Goal: Task Accomplishment & Management: Manage account settings

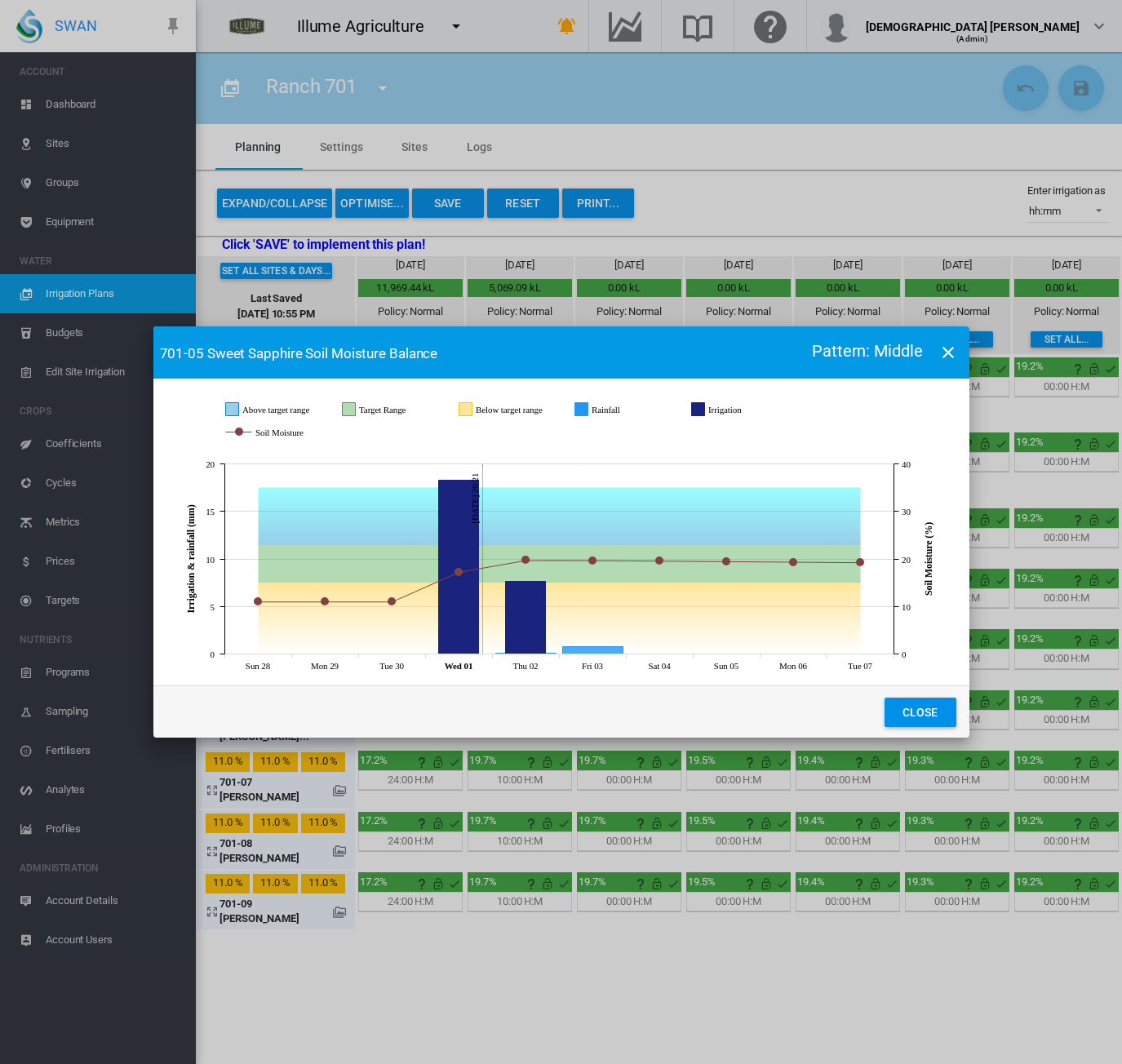
click at [931, 699] on button "Close" at bounding box center [921, 712] width 72 height 29
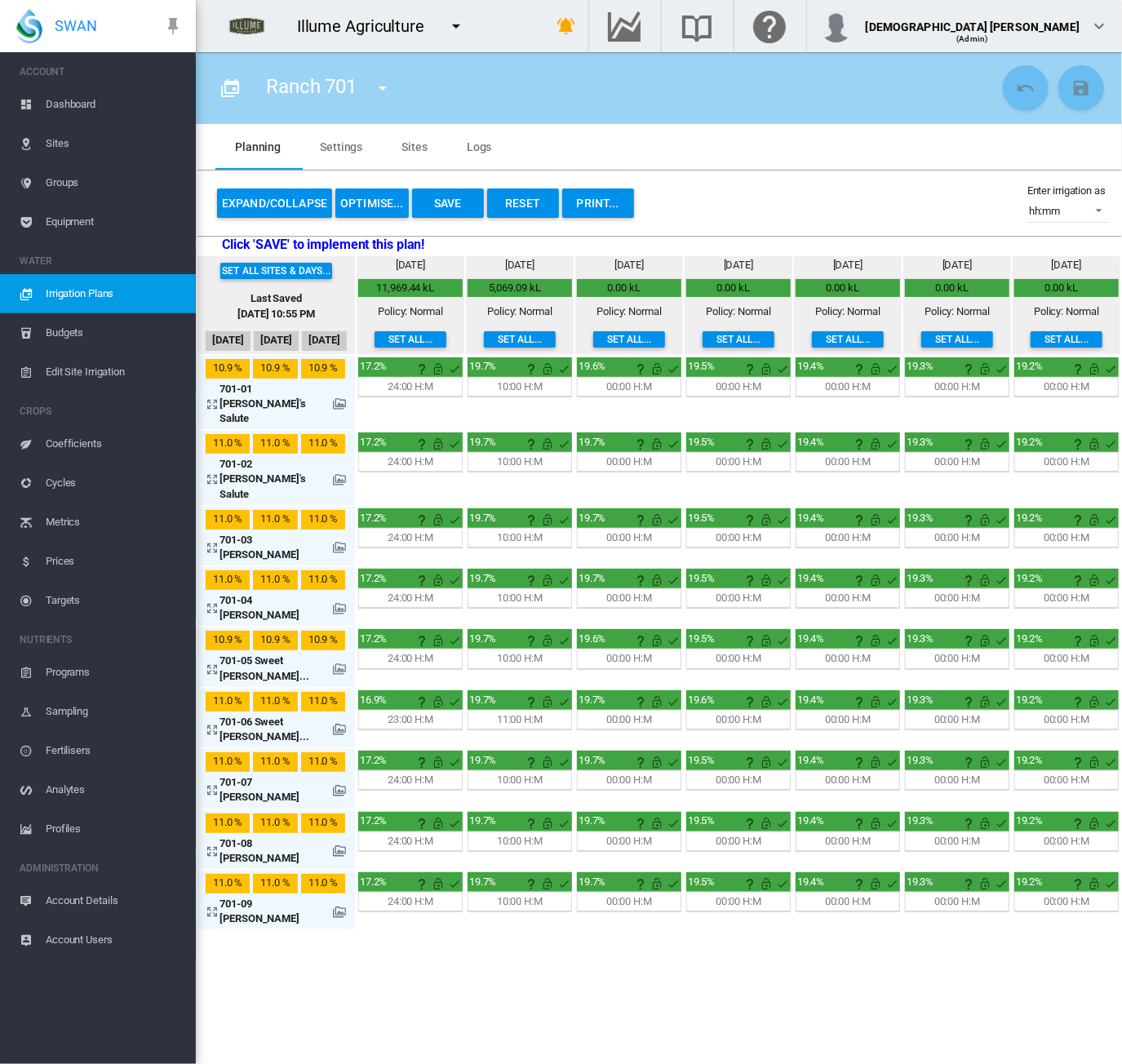
click at [102, 895] on span "Account Details" at bounding box center [114, 900] width 137 height 39
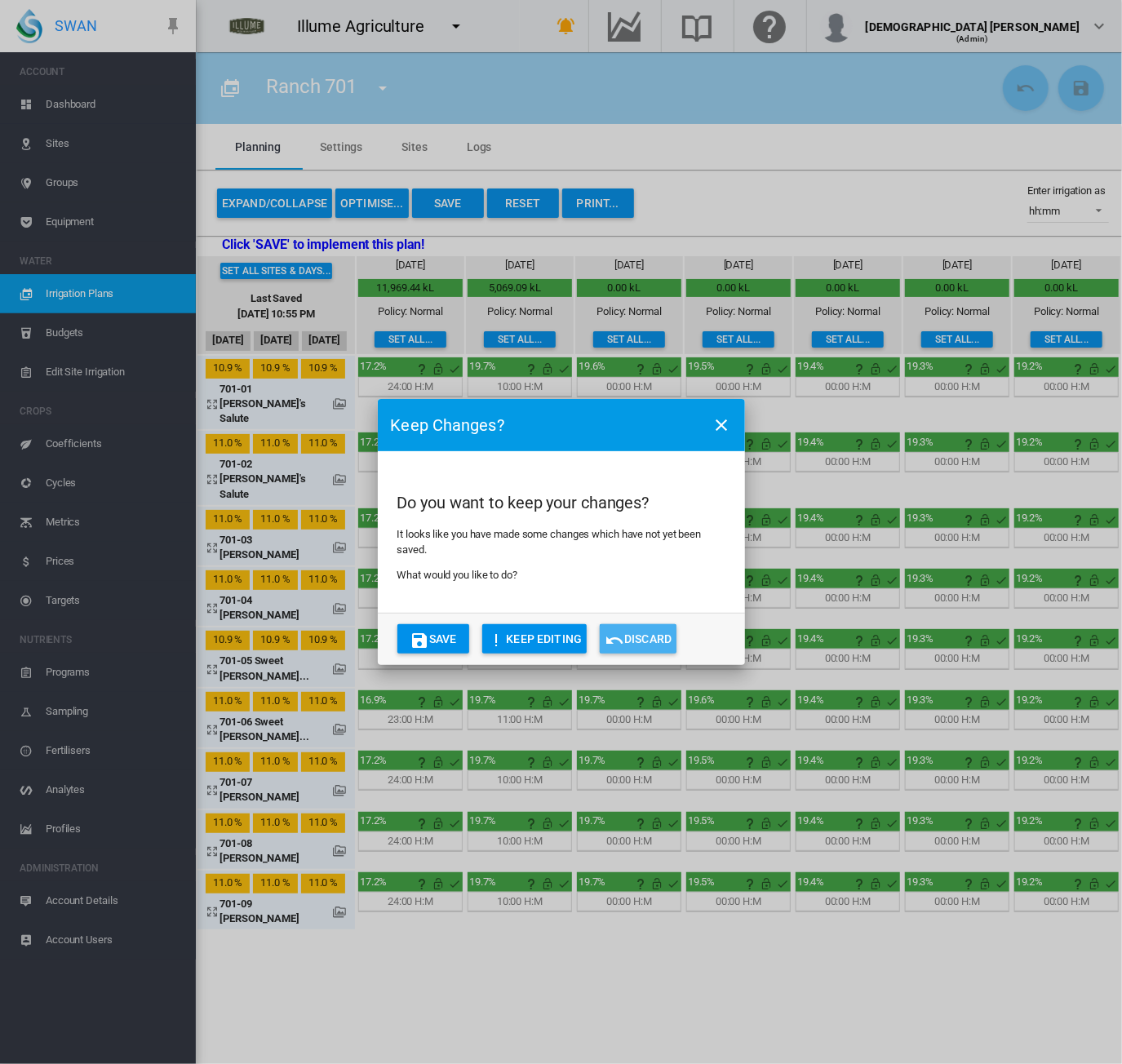
click at [615, 633] on md-icon "icon-undo" at bounding box center [614, 640] width 20 height 20
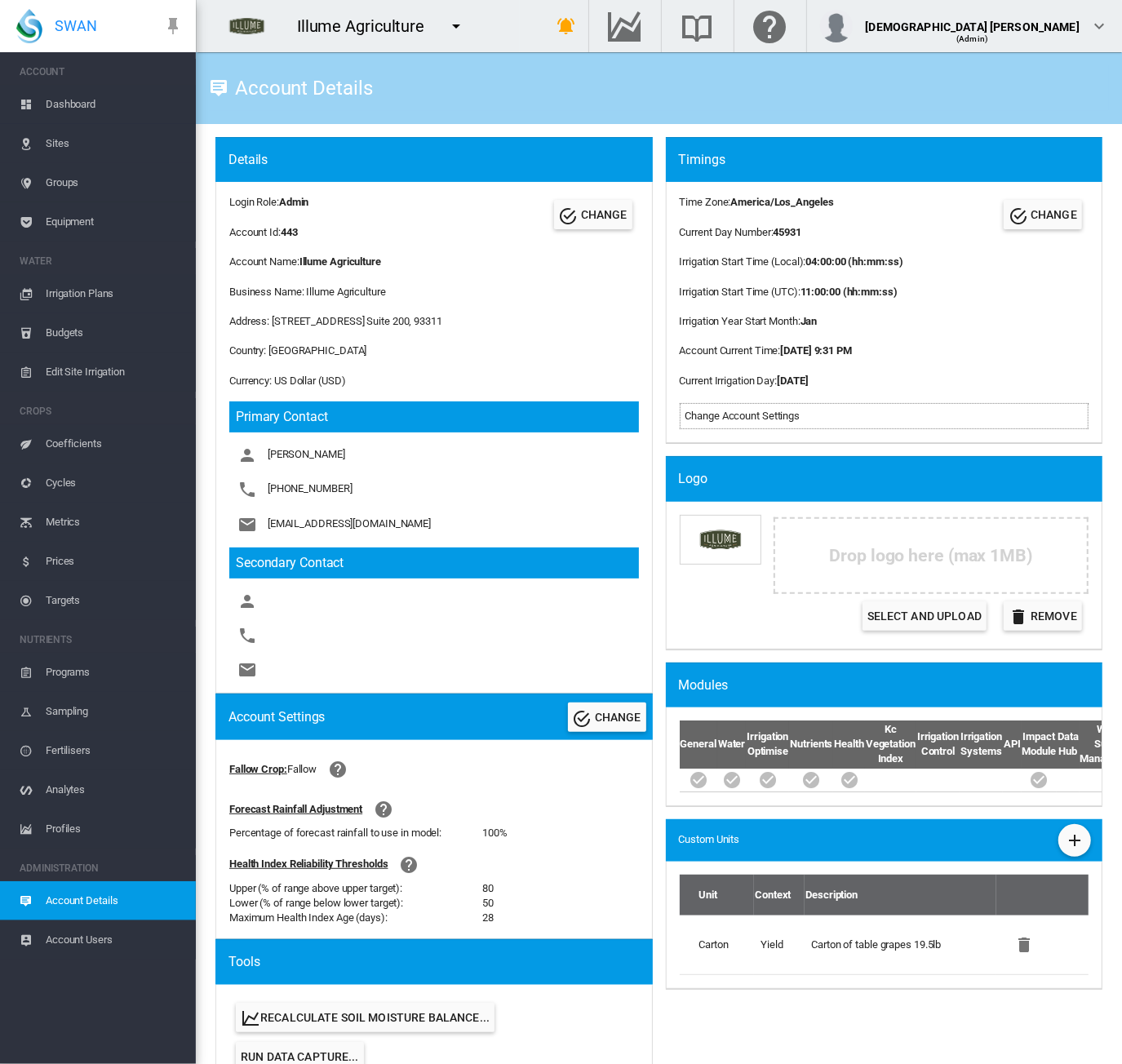
click at [456, 35] on md-icon "icon-menu-down" at bounding box center [456, 26] width 20 height 20
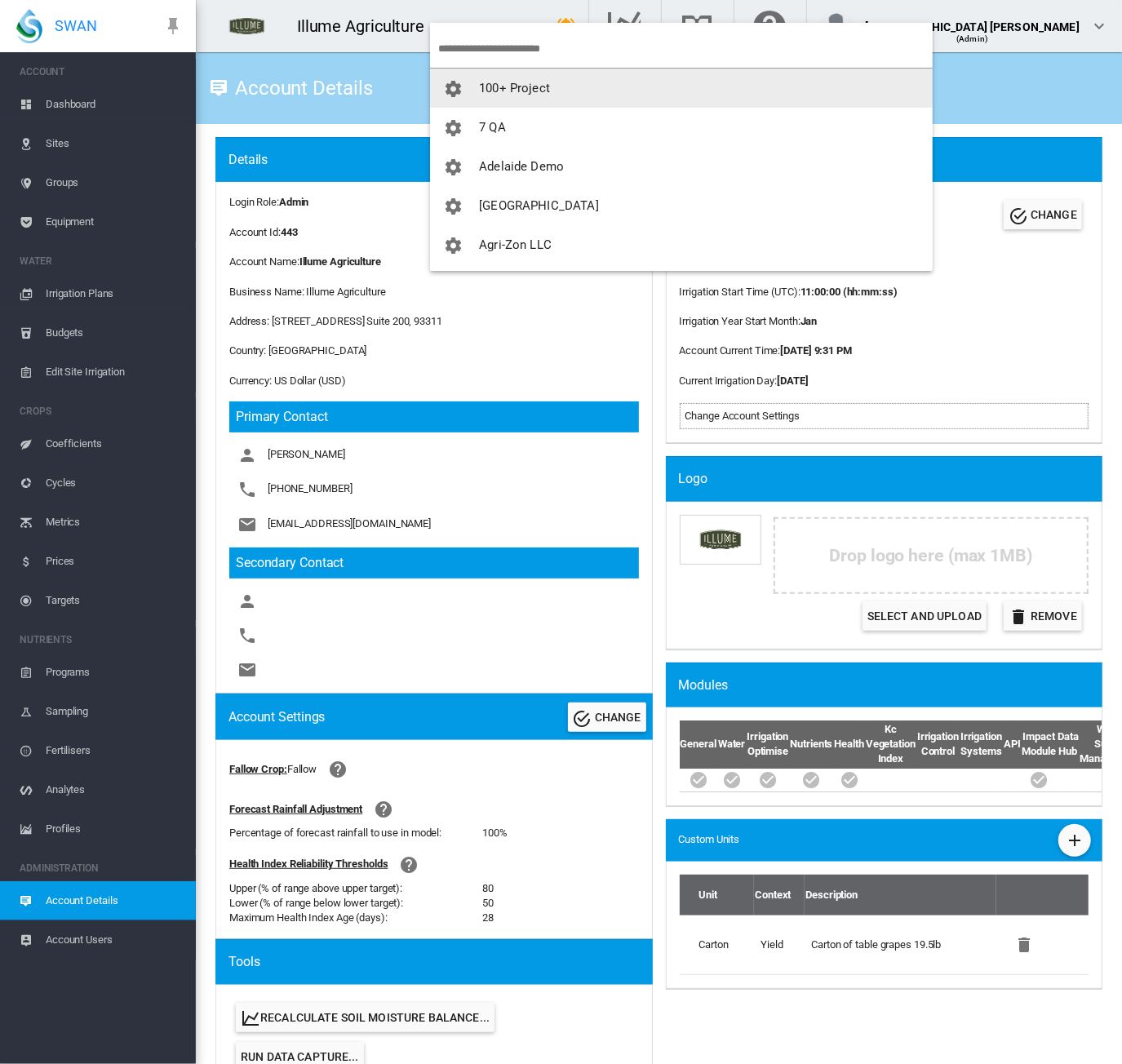
click at [501, 41] on input "search" at bounding box center [686, 48] width 495 height 38
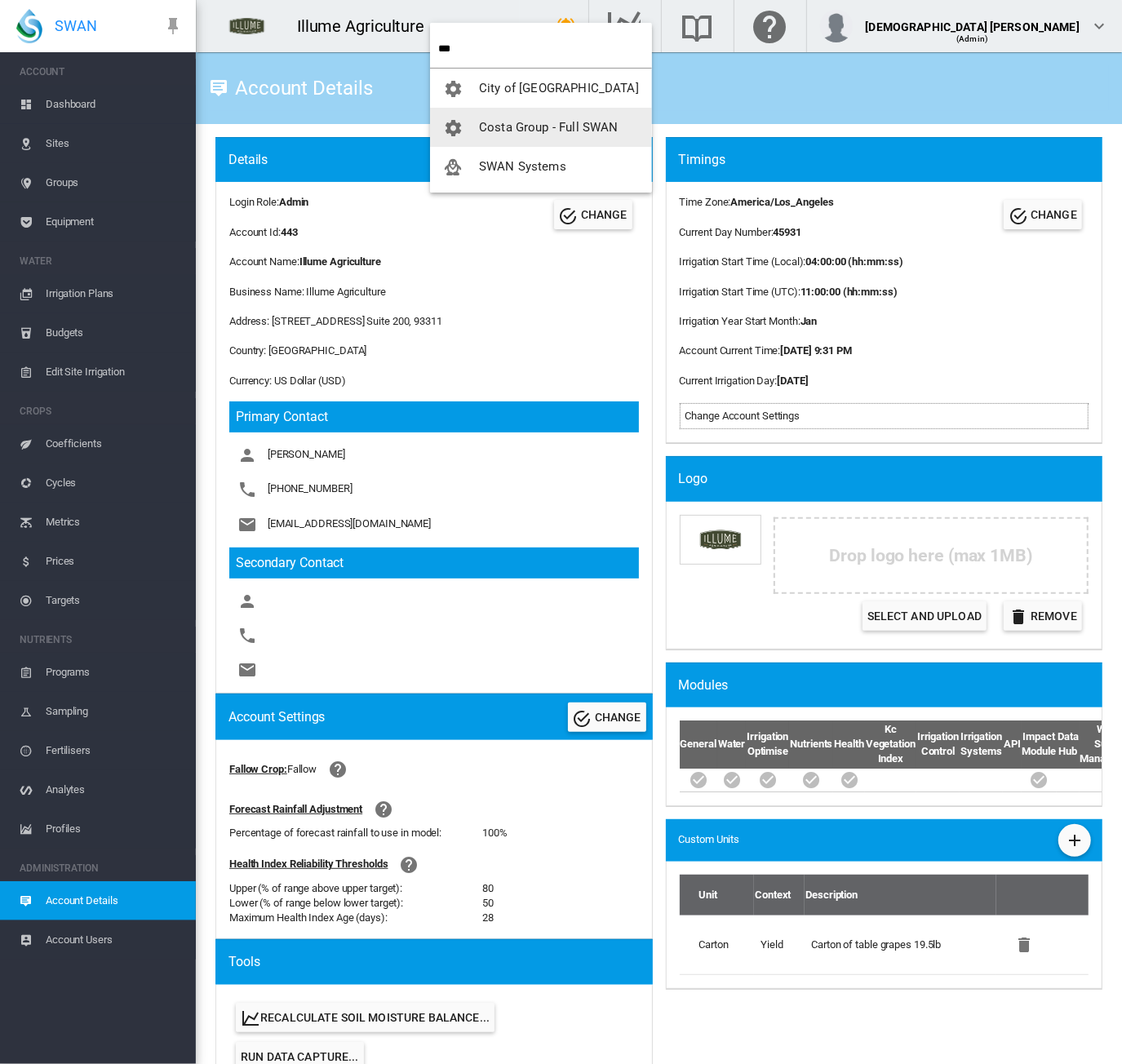
type input "***"
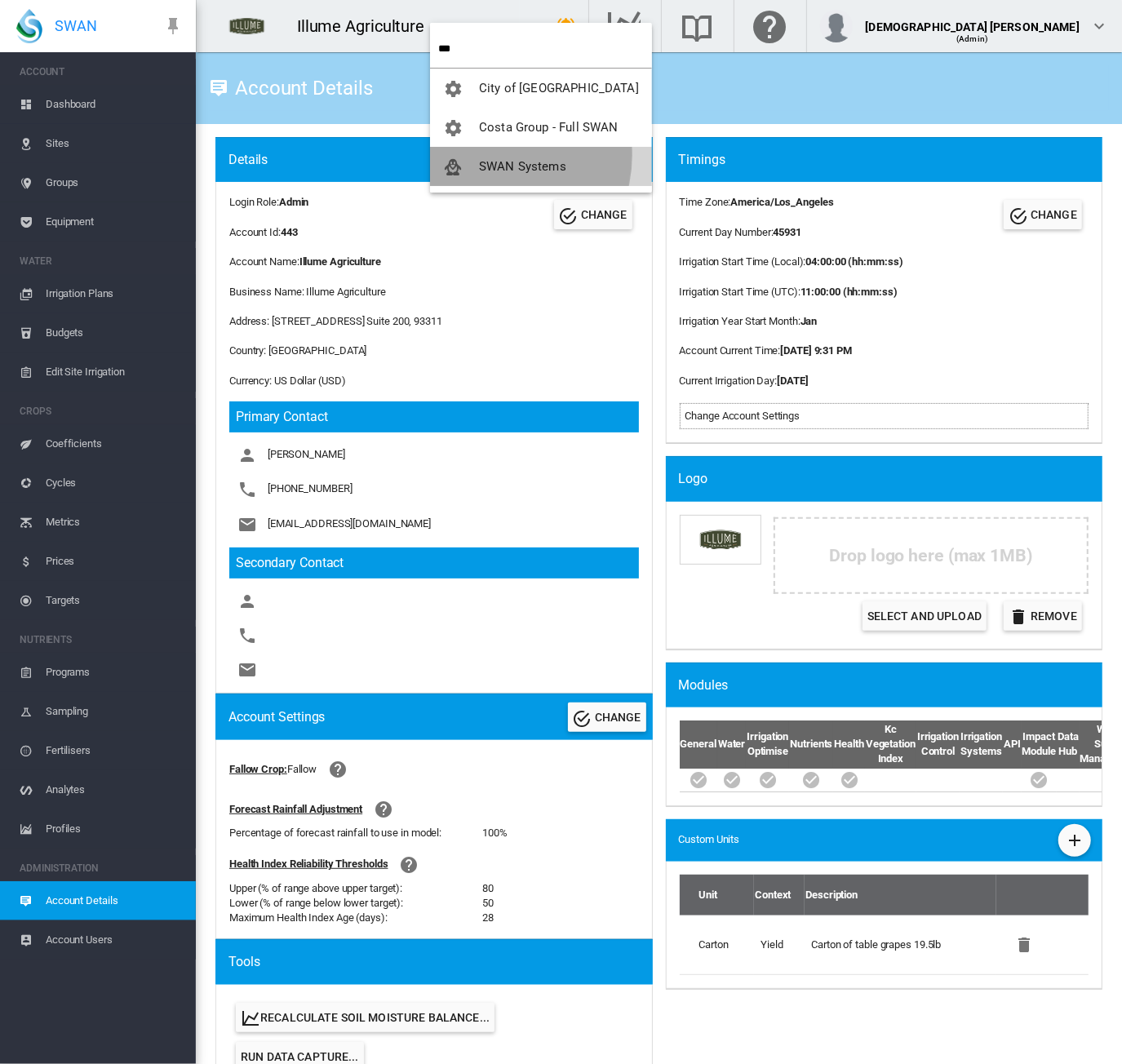
click at [486, 154] on button "SWAN Systems" at bounding box center [541, 166] width 222 height 39
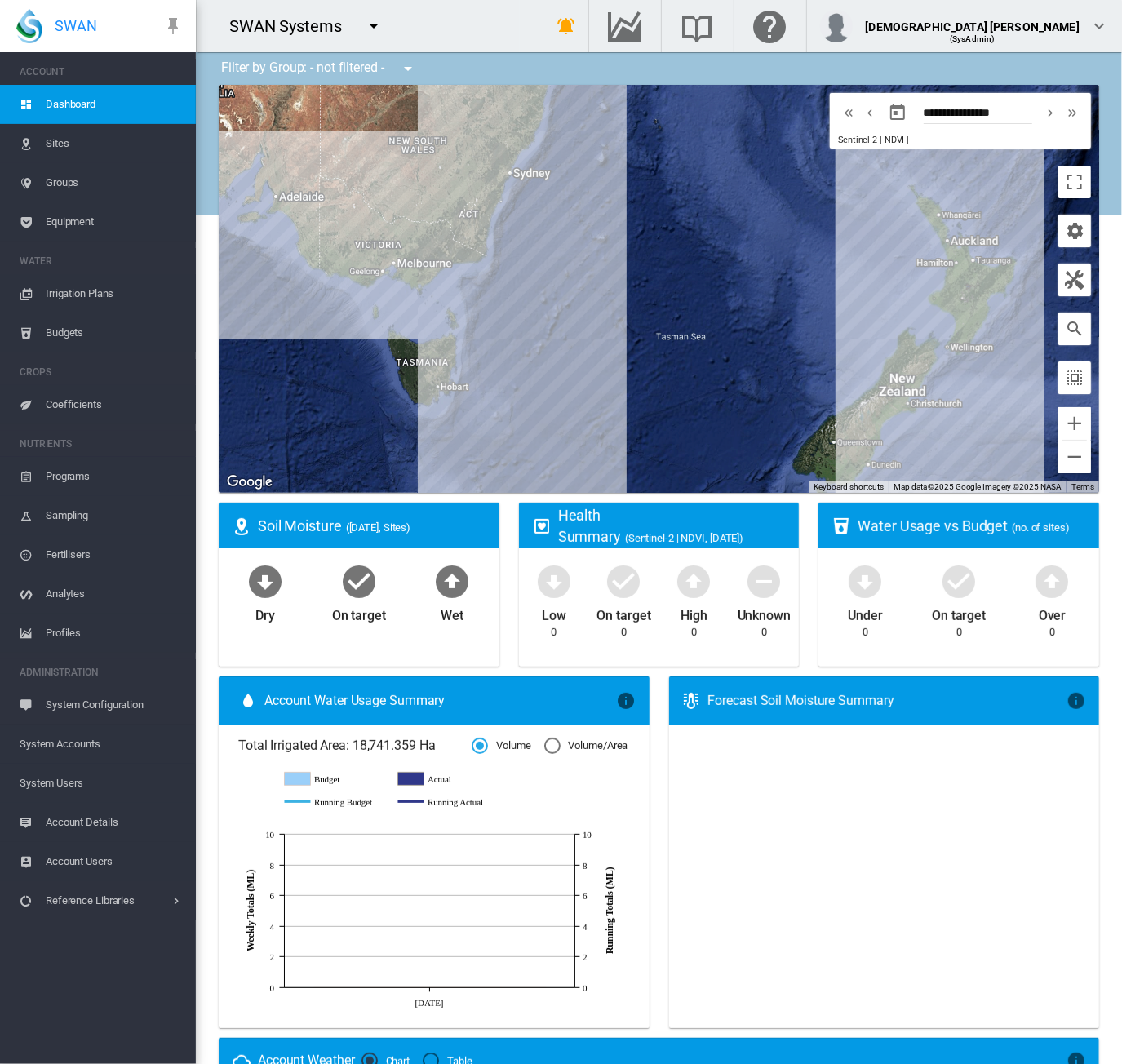
click at [103, 743] on span "System Accounts" at bounding box center [101, 744] width 163 height 39
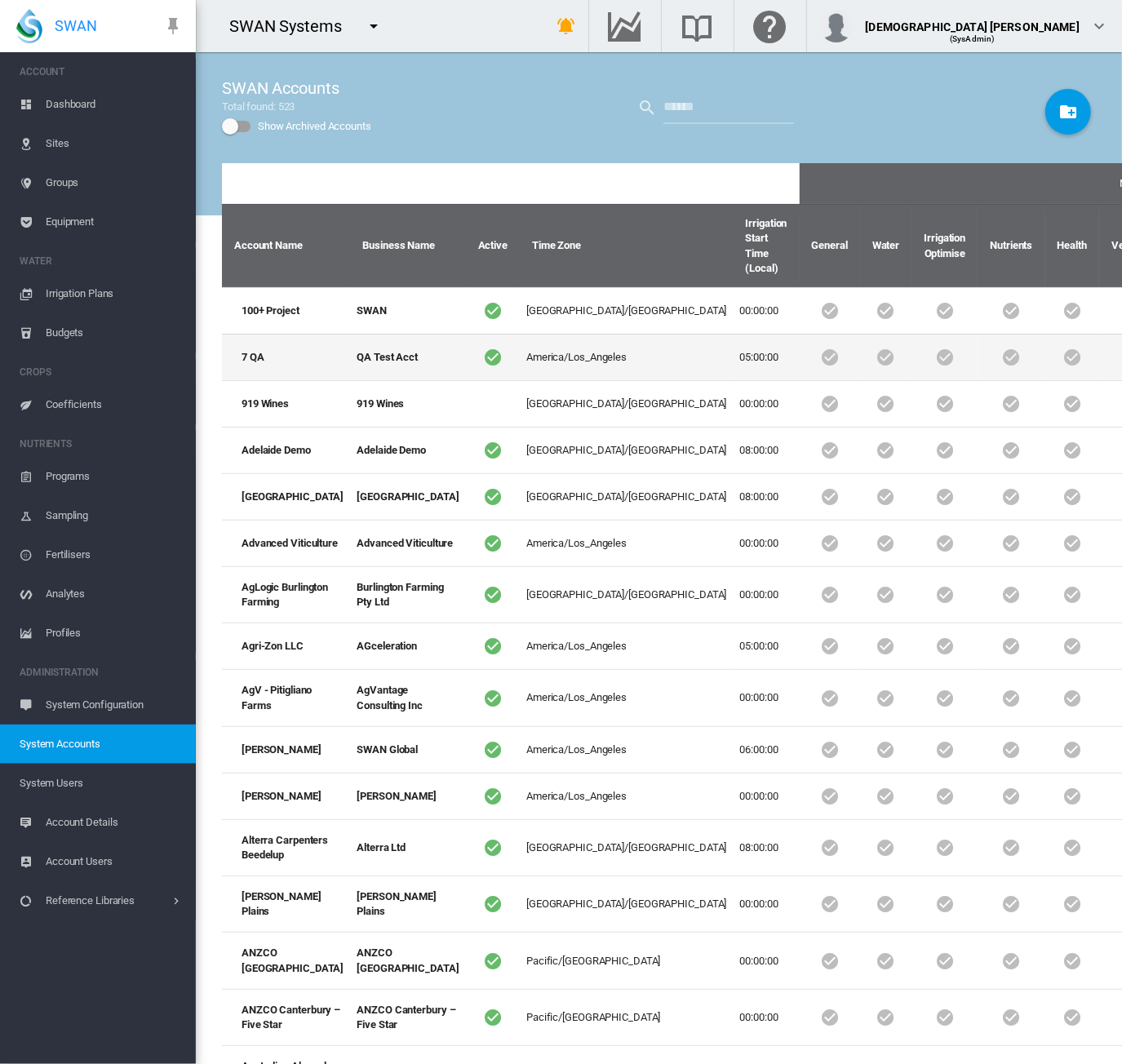
click at [350, 380] on td "QA Test Acct" at bounding box center [407, 356] width 115 height 46
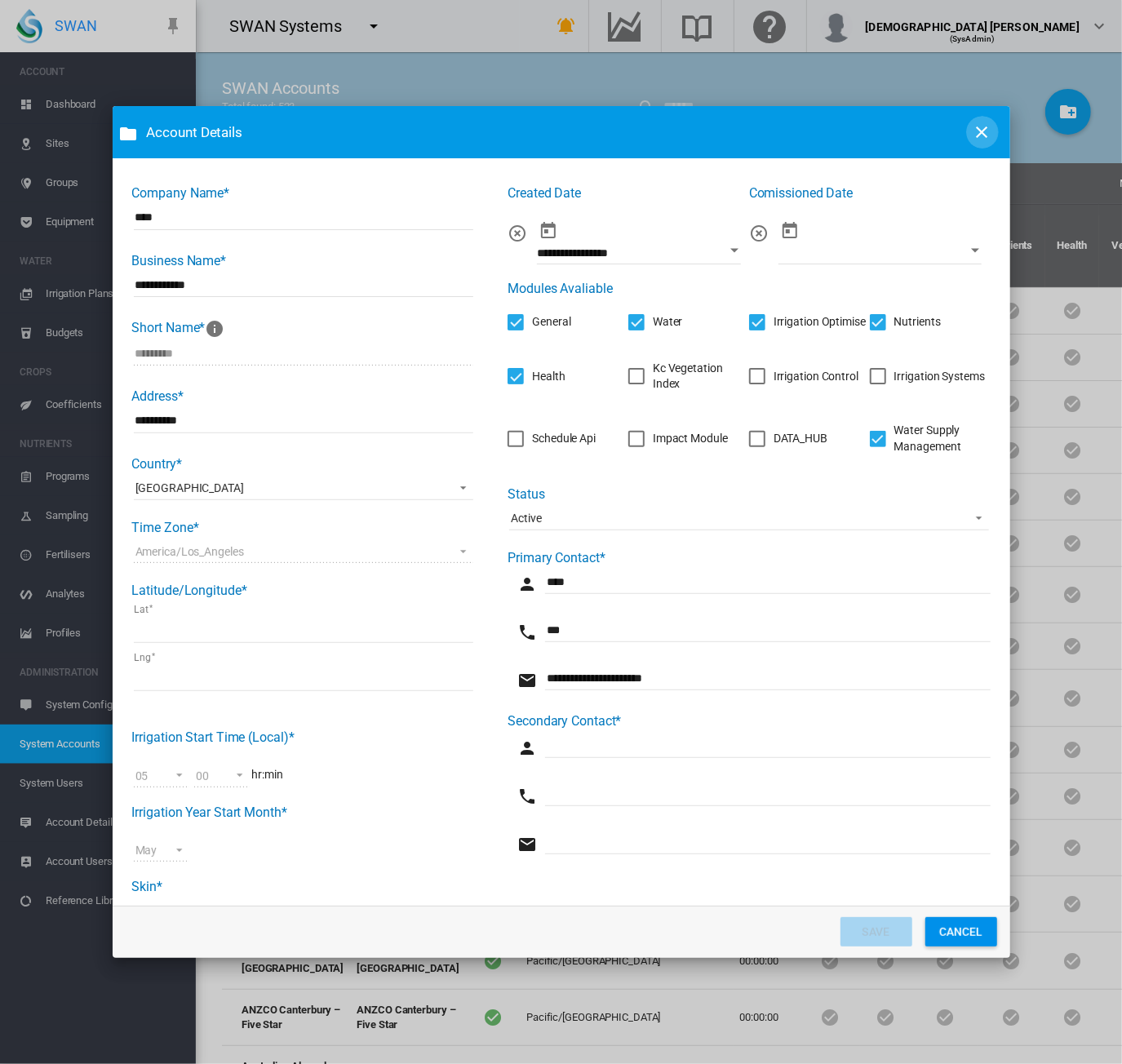
click at [973, 127] on md-icon "icon-close" at bounding box center [983, 132] width 20 height 20
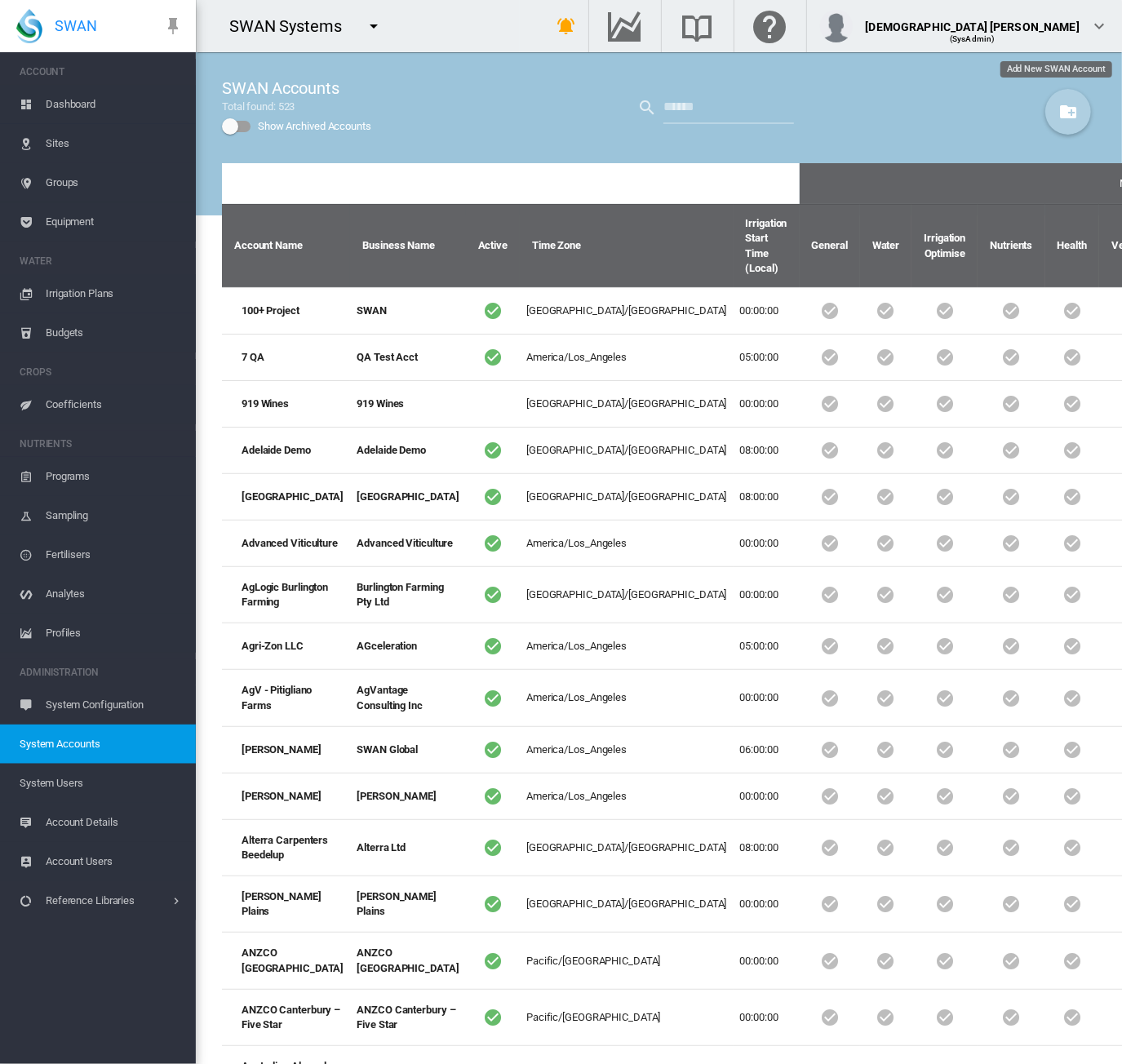
click at [1059, 103] on md-icon "icon-folder-plus" at bounding box center [1068, 112] width 20 height 20
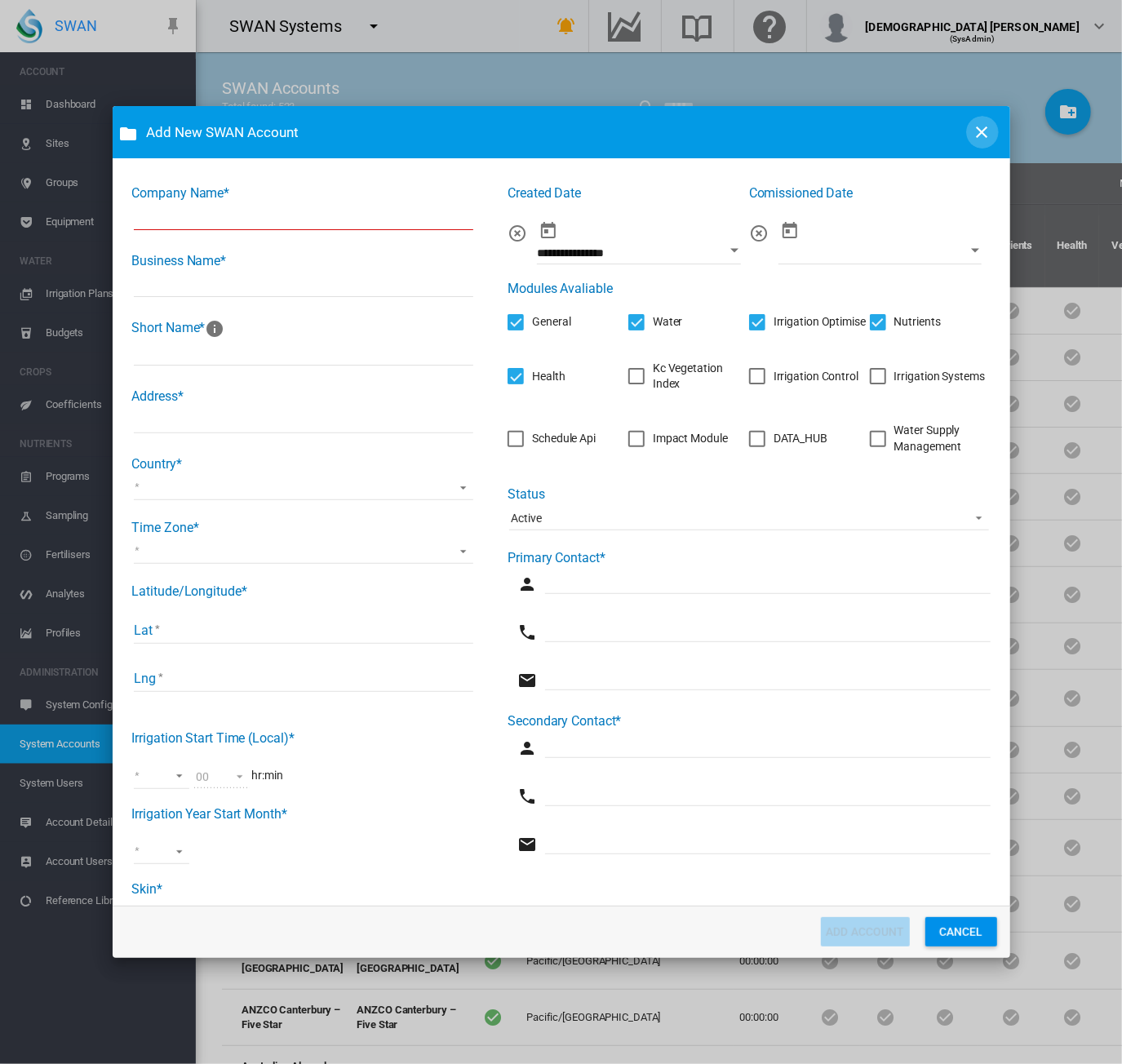
click at [978, 130] on md-icon "icon-close" at bounding box center [983, 132] width 20 height 20
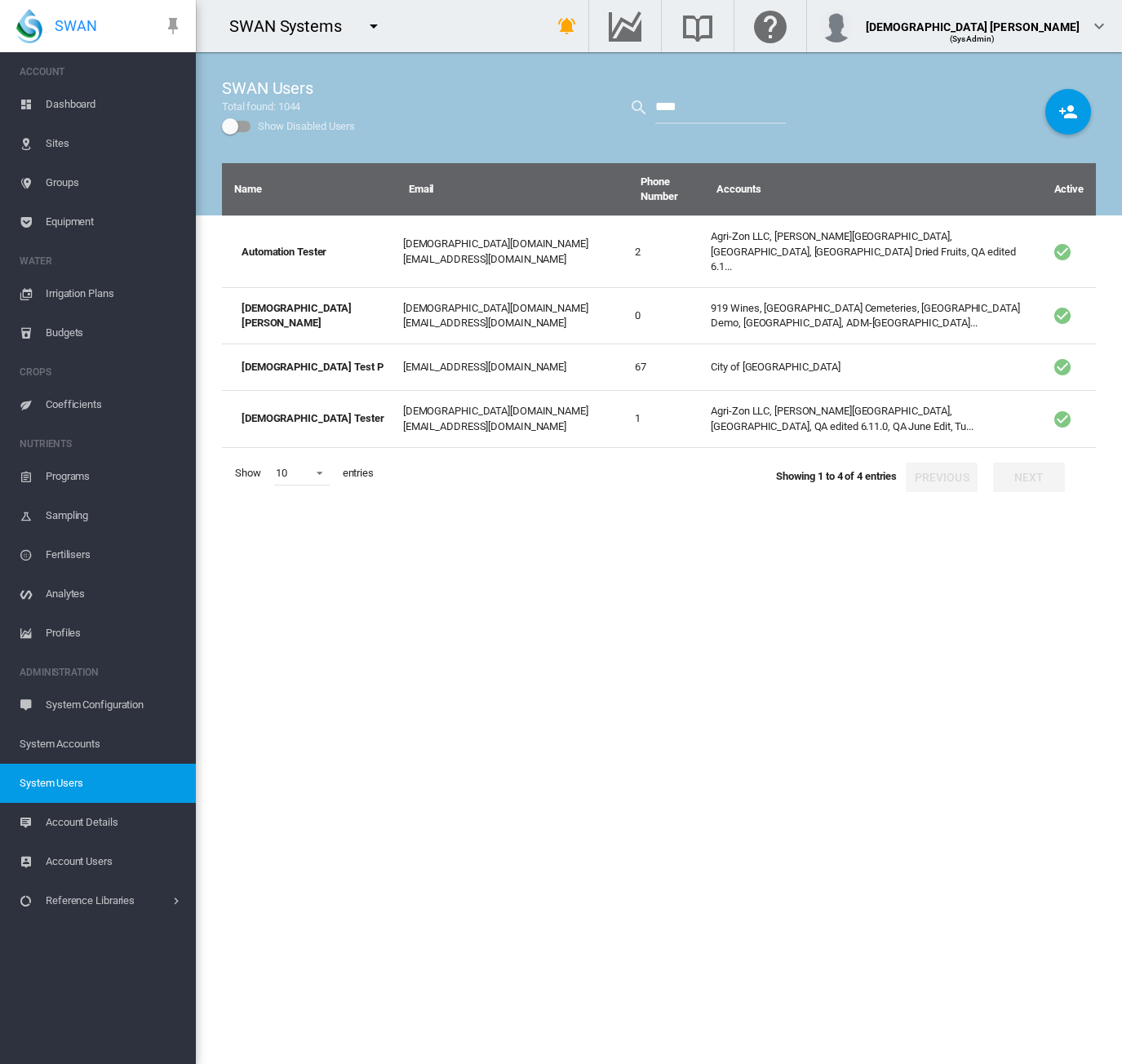
click at [113, 738] on span "System Accounts" at bounding box center [101, 744] width 163 height 39
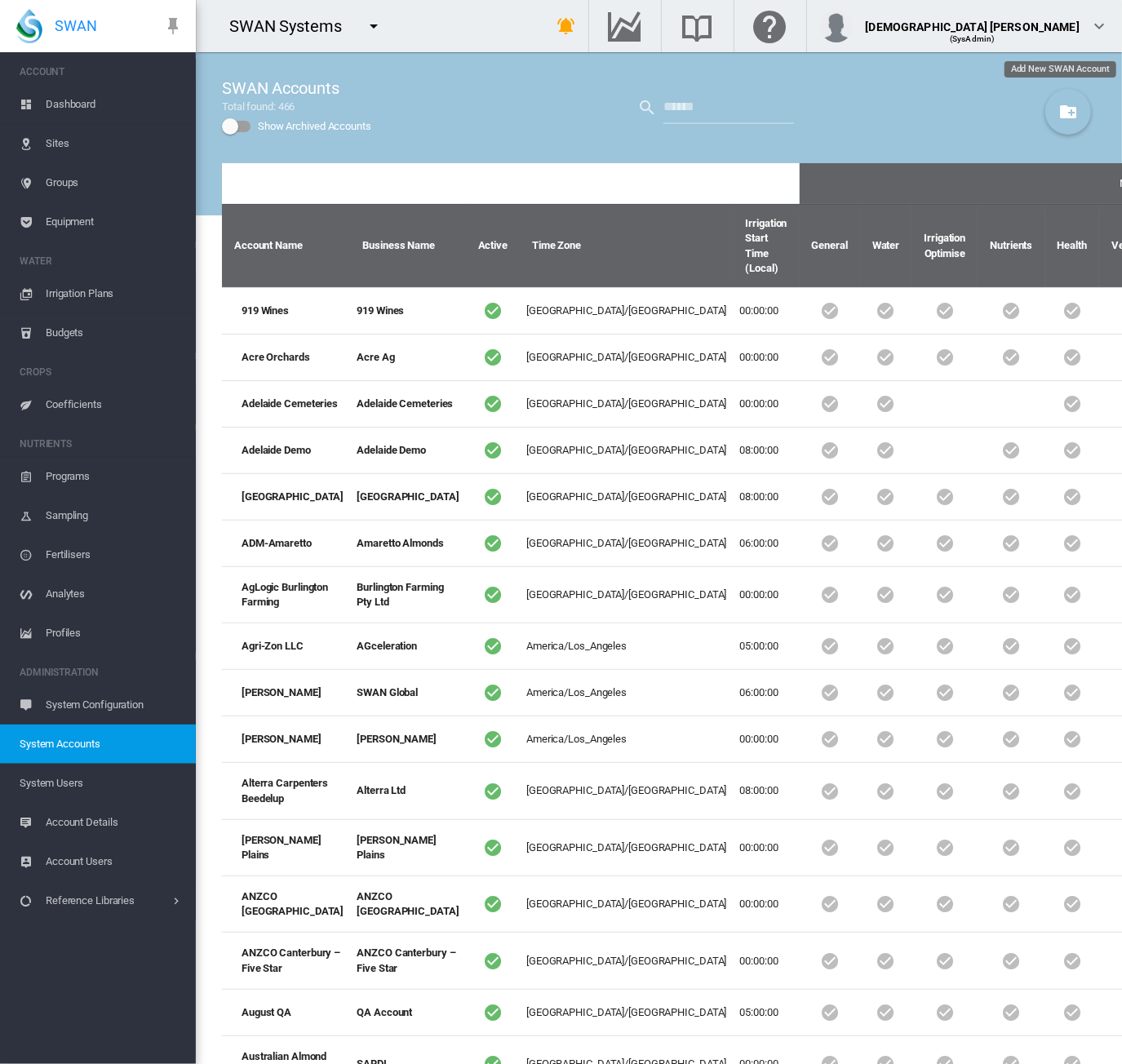
click at [1059, 110] on md-icon "icon-folder-plus" at bounding box center [1068, 112] width 20 height 20
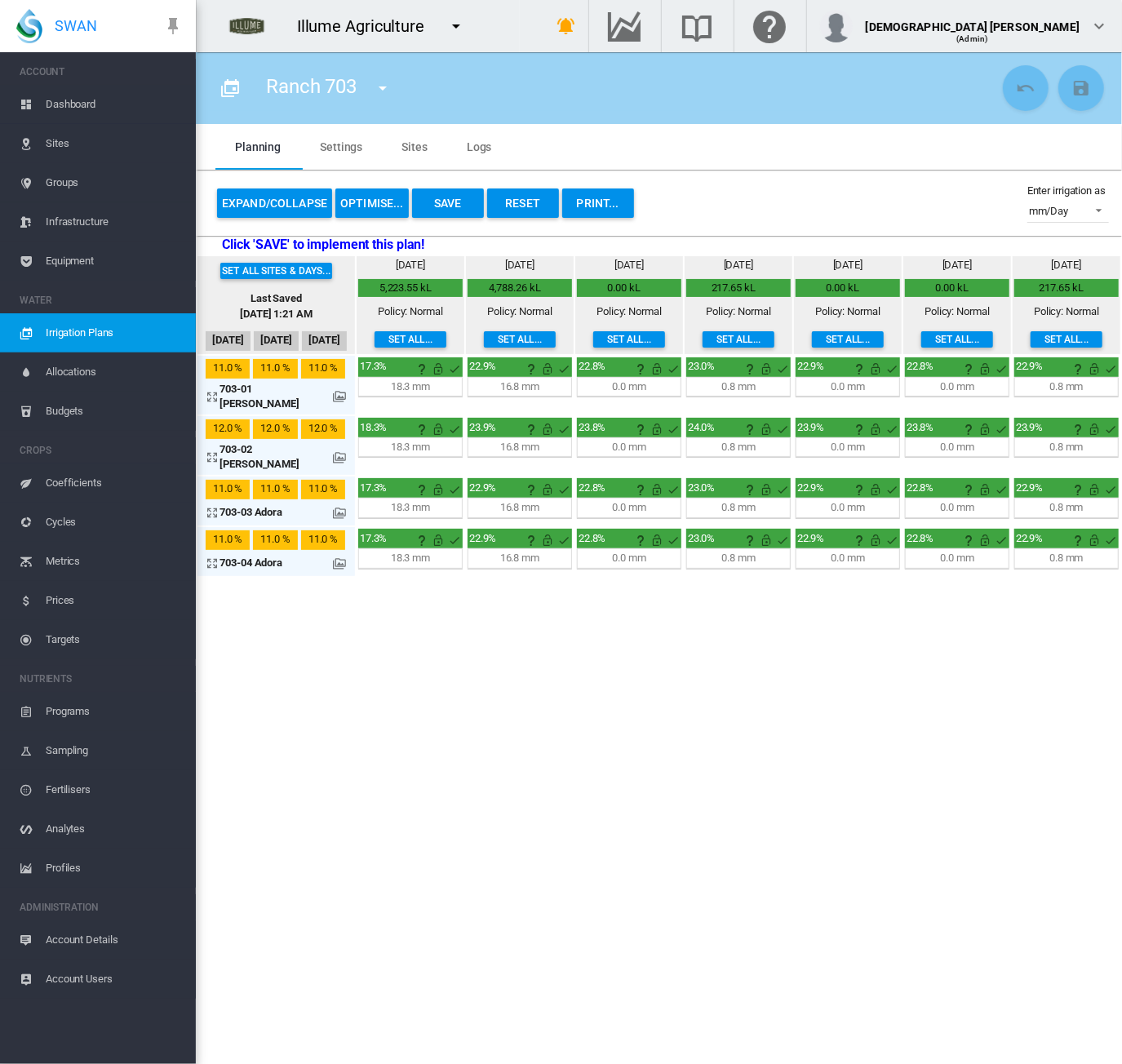
click at [67, 100] on span "Dashboard" at bounding box center [114, 104] width 137 height 39
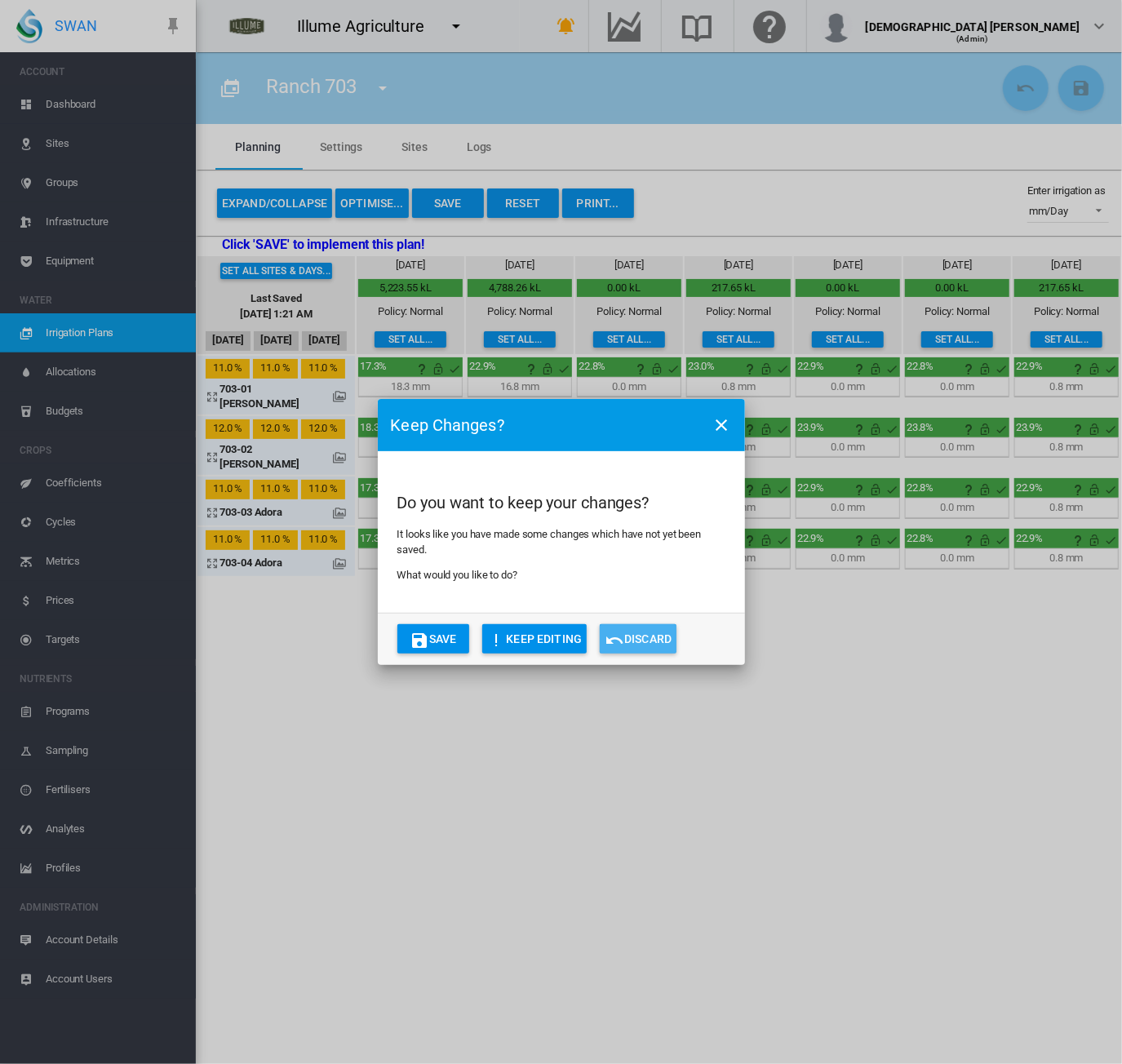
click at [655, 648] on button "Discard" at bounding box center [638, 639] width 77 height 29
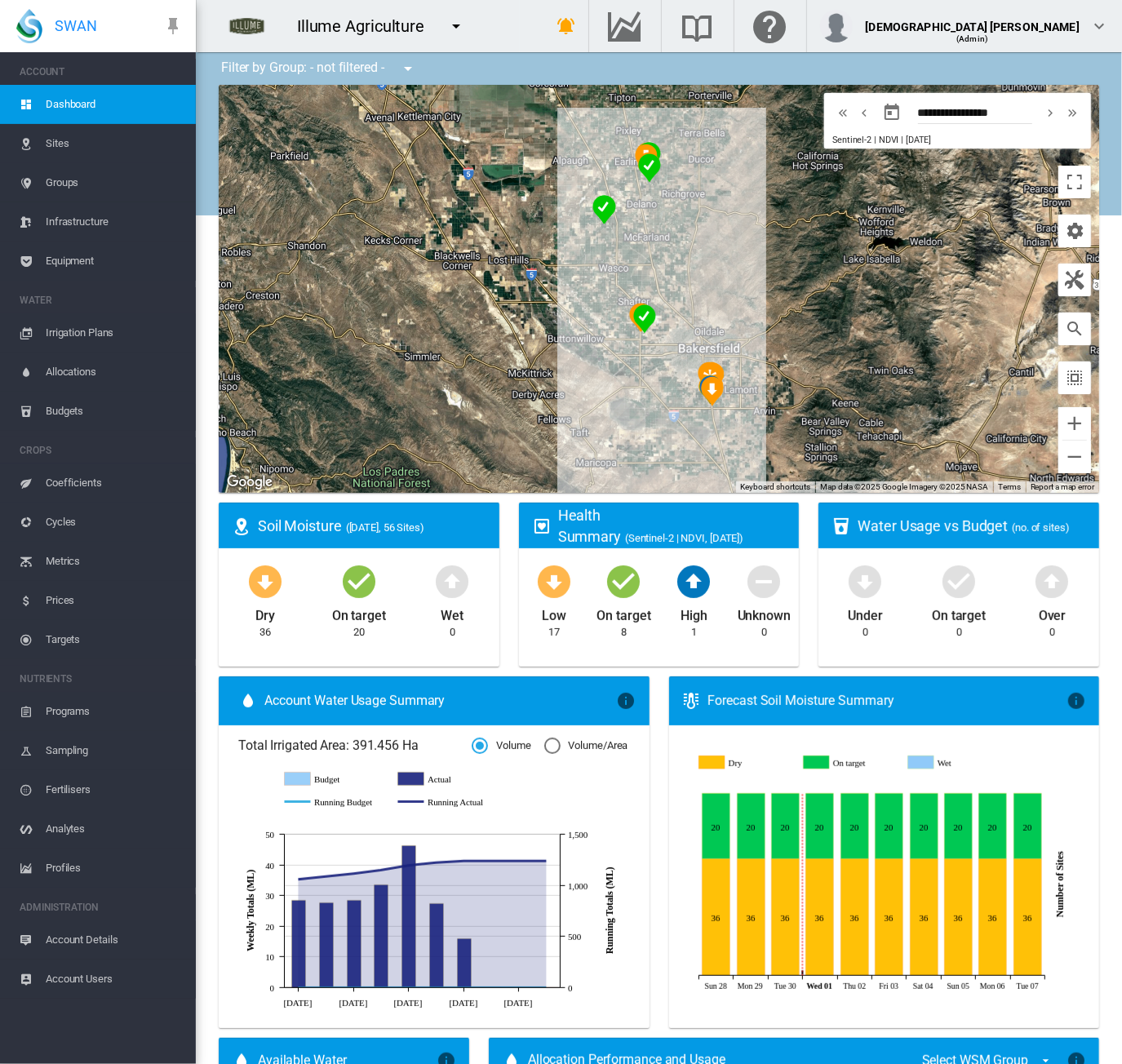
click at [85, 980] on span "Account Users" at bounding box center [114, 979] width 137 height 39
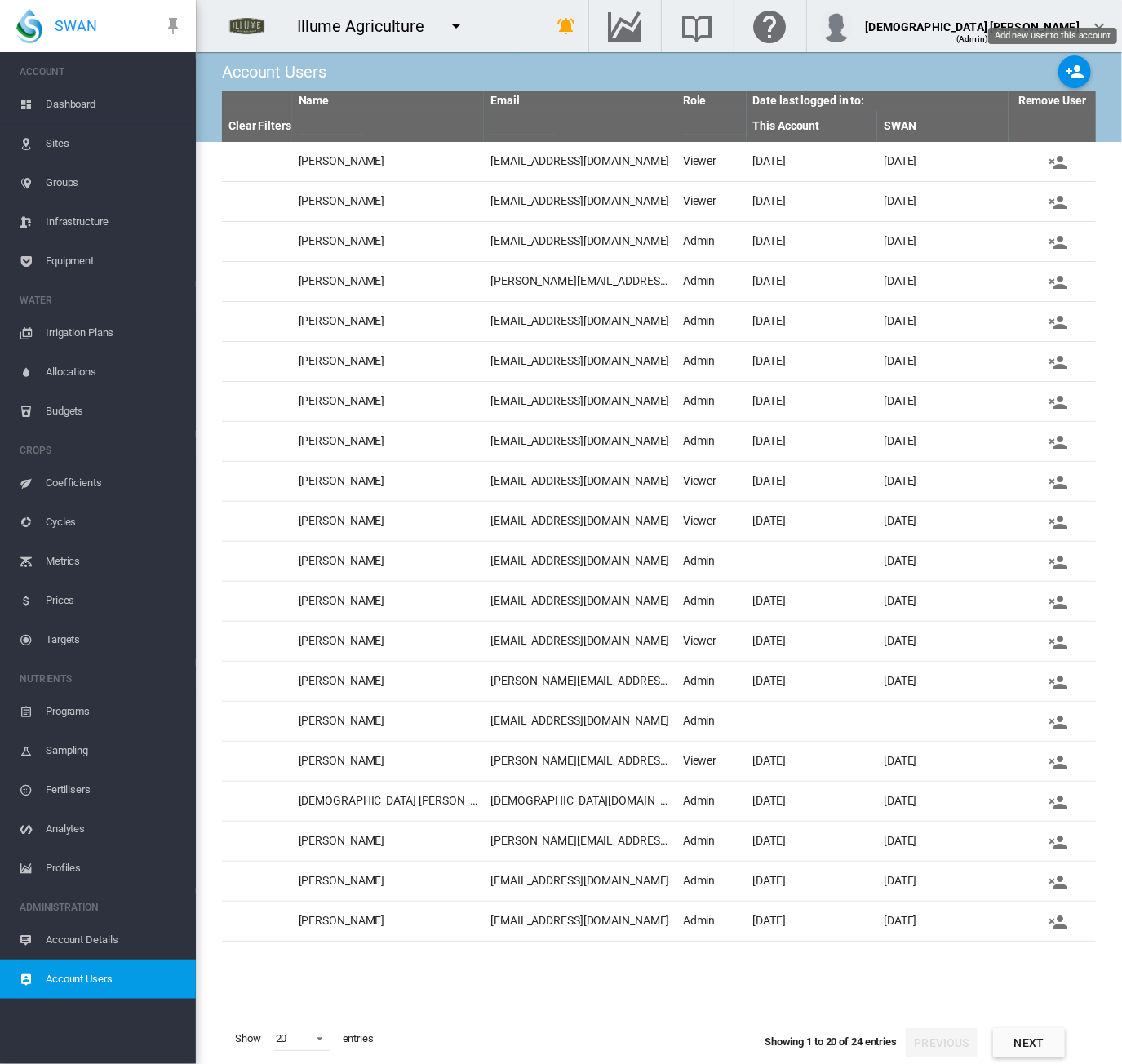
click at [1077, 78] on md-icon "icon-account-plus" at bounding box center [1075, 71] width 20 height 20
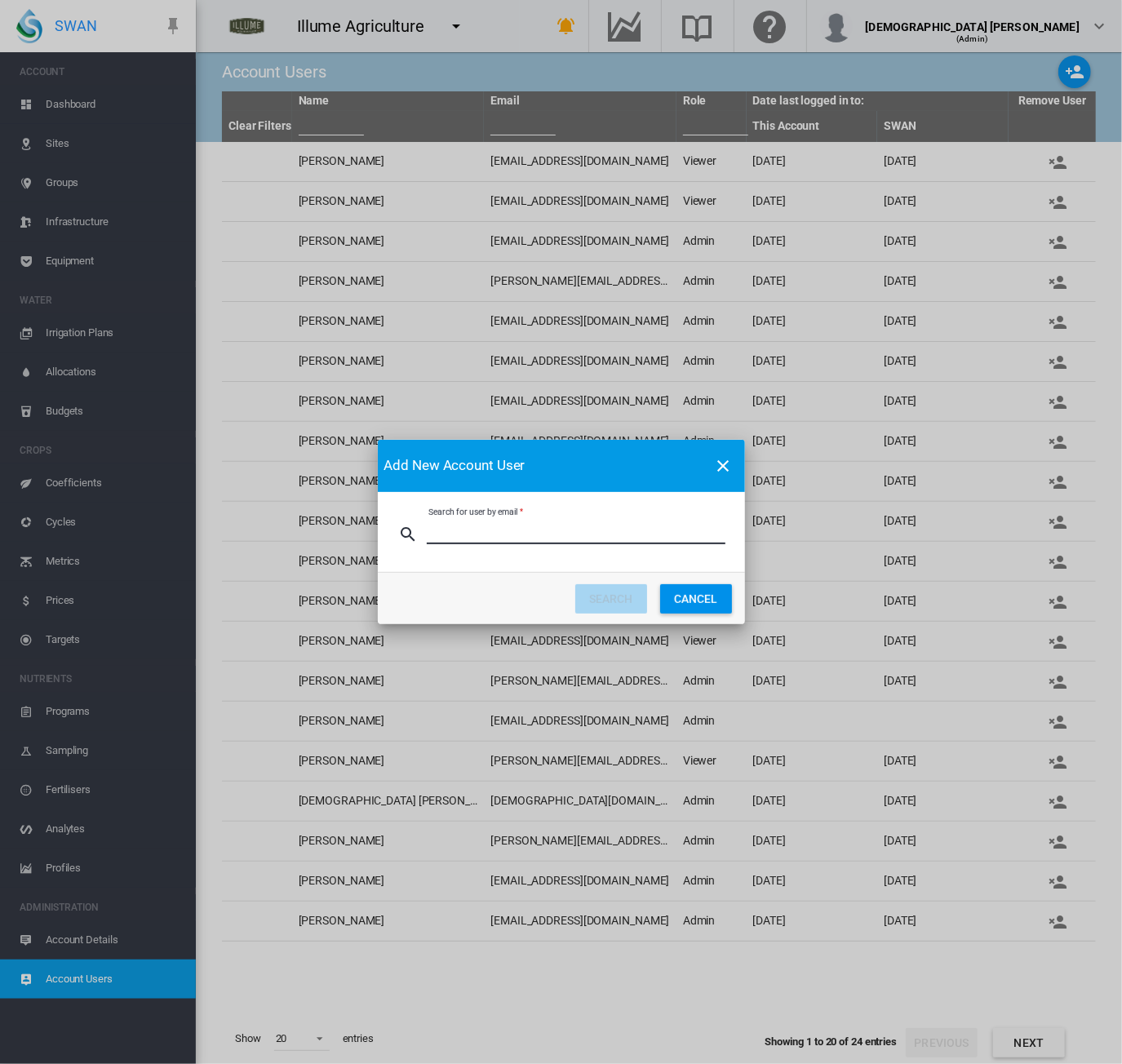
click at [514, 532] on input "Search for user by email" at bounding box center [575, 532] width 299 height 25
type input "**********"
click at [624, 597] on button "SEARCH" at bounding box center [611, 599] width 72 height 29
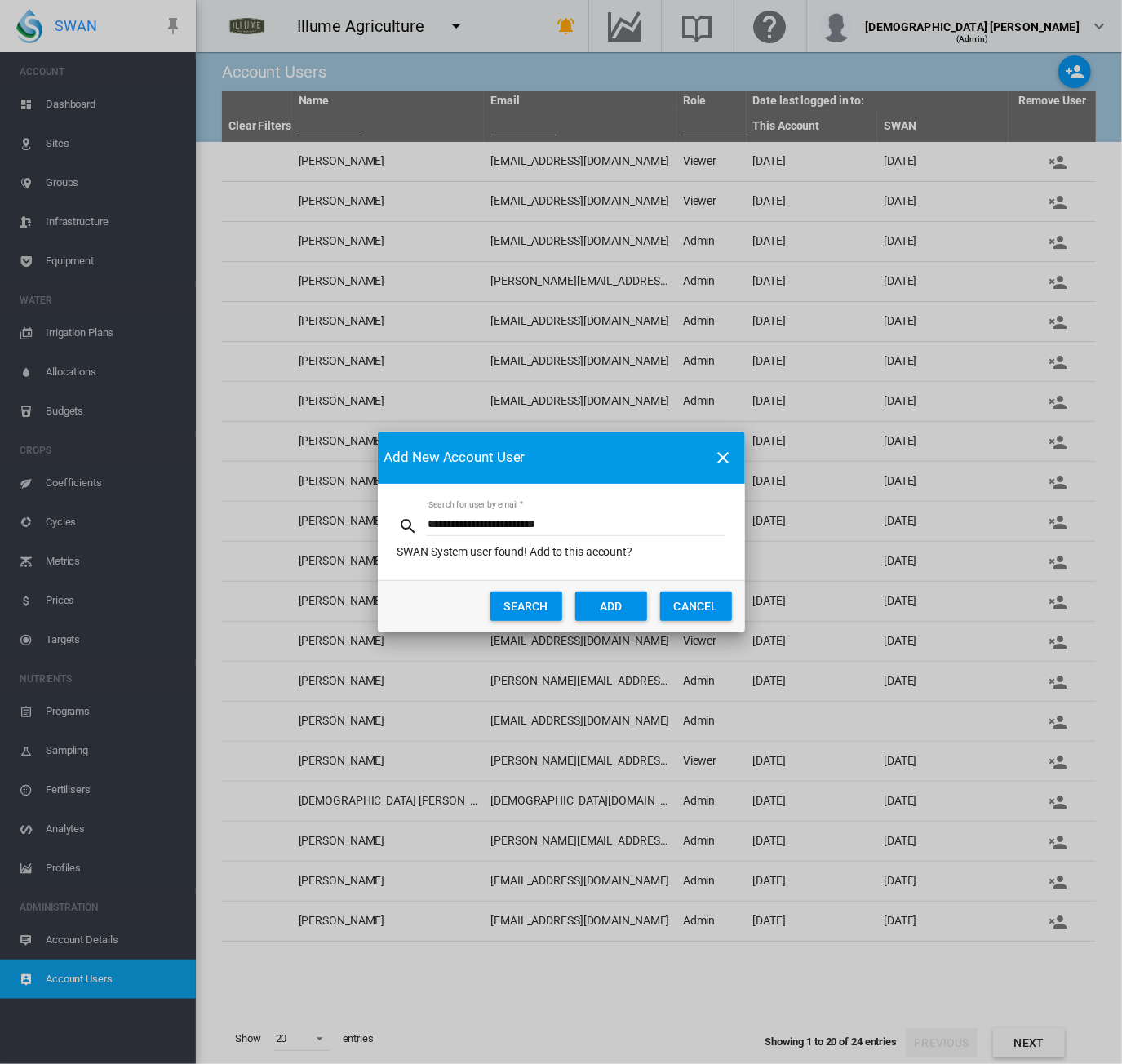
click at [624, 597] on button "ADD" at bounding box center [611, 605] width 72 height 29
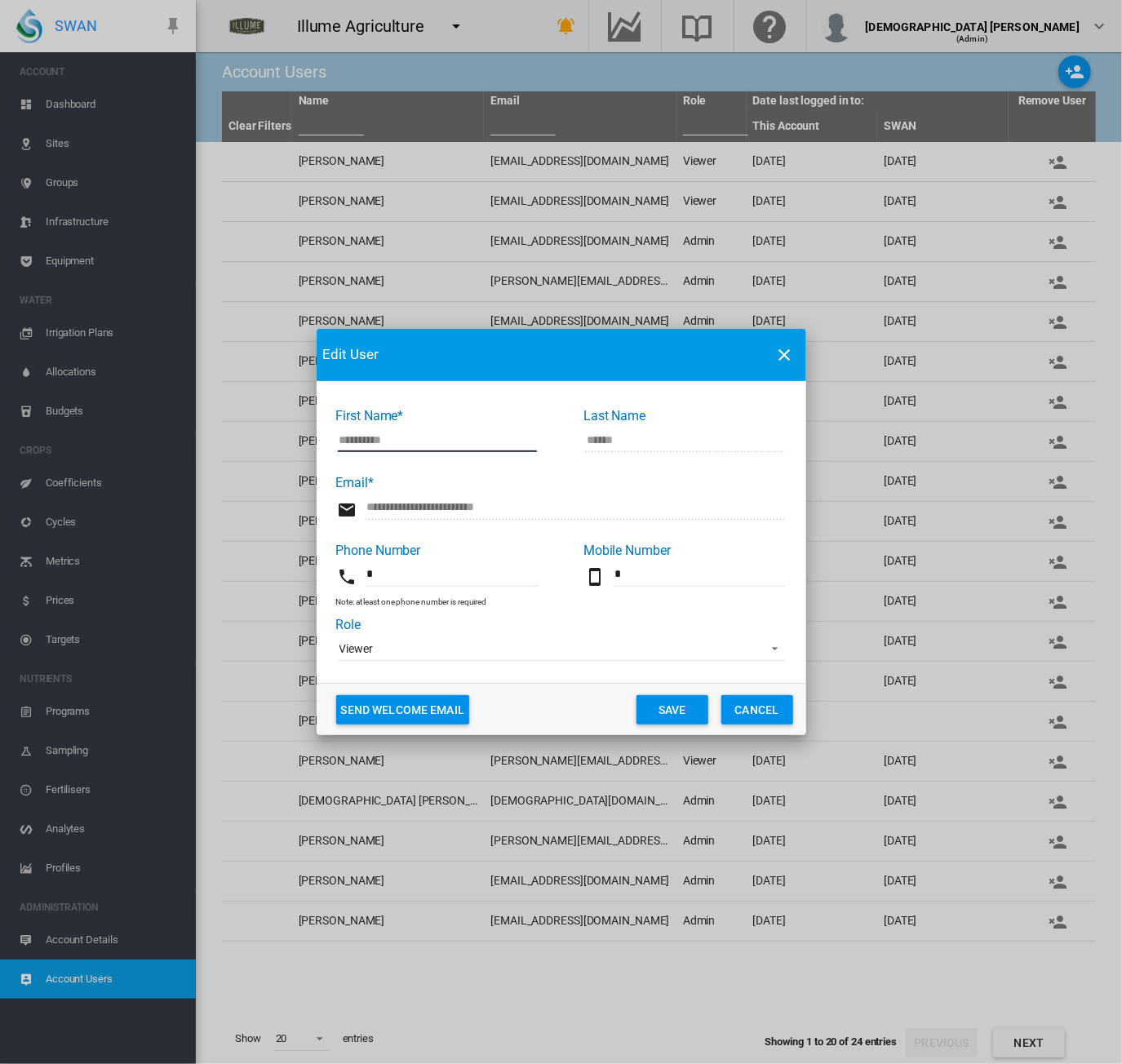
click at [435, 651] on span "Viewer" at bounding box center [548, 649] width 418 height 16
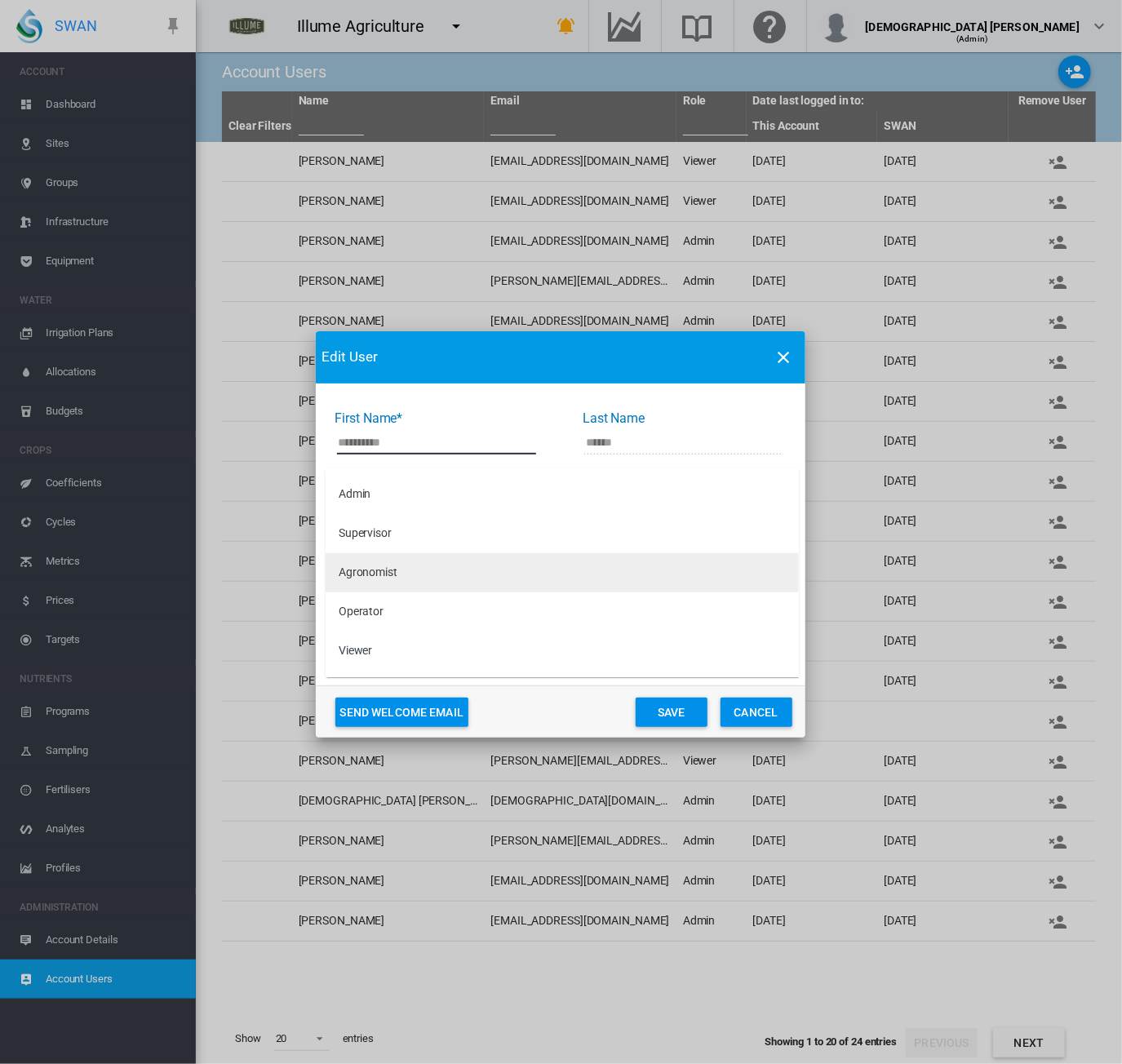
click at [416, 575] on md-option "Agronomist" at bounding box center [563, 572] width 474 height 39
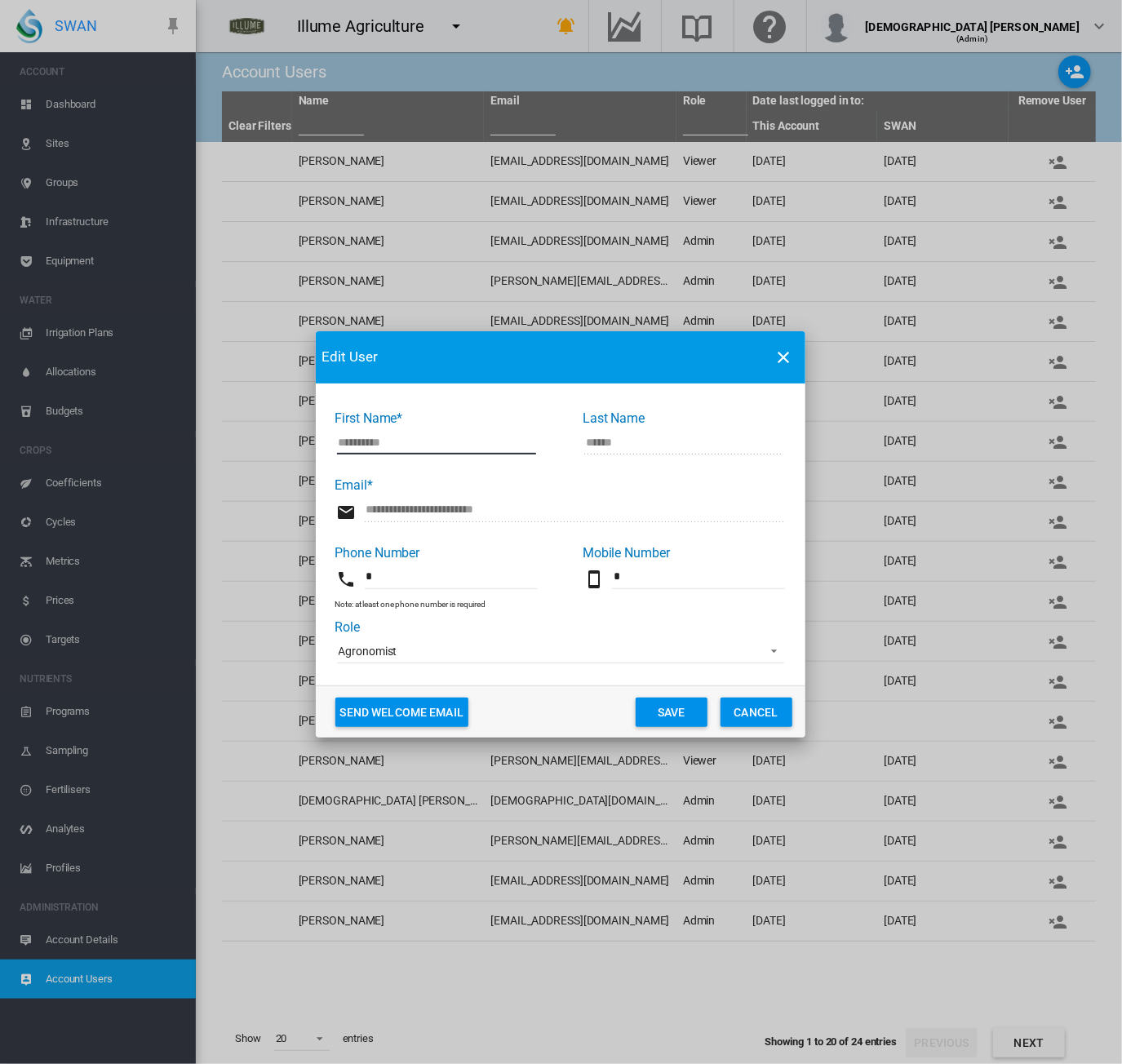
click at [668, 714] on button "Save" at bounding box center [672, 712] width 72 height 29
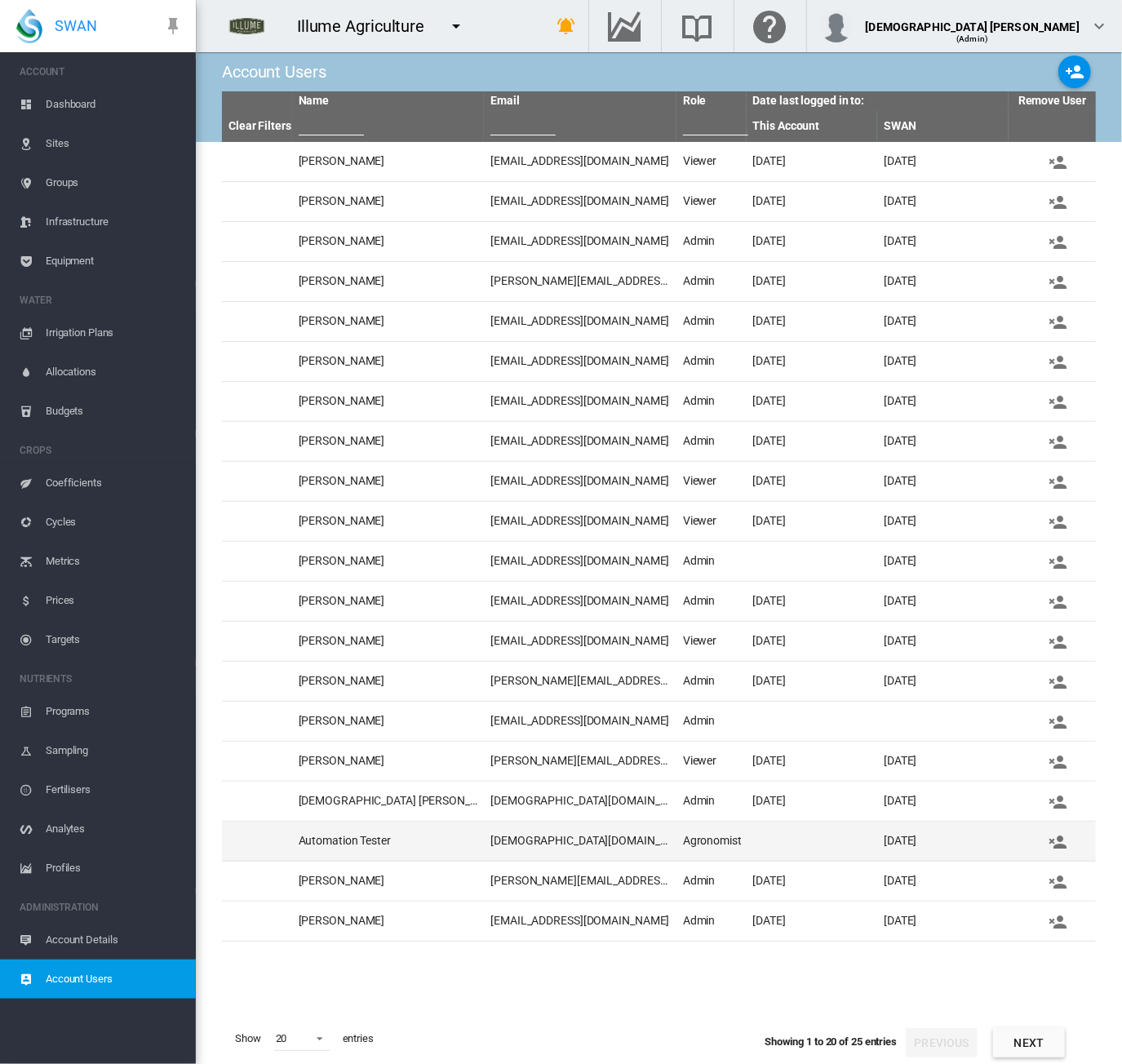
click at [583, 841] on td "lady.uy@swansystems.com.au" at bounding box center [580, 840] width 192 height 39
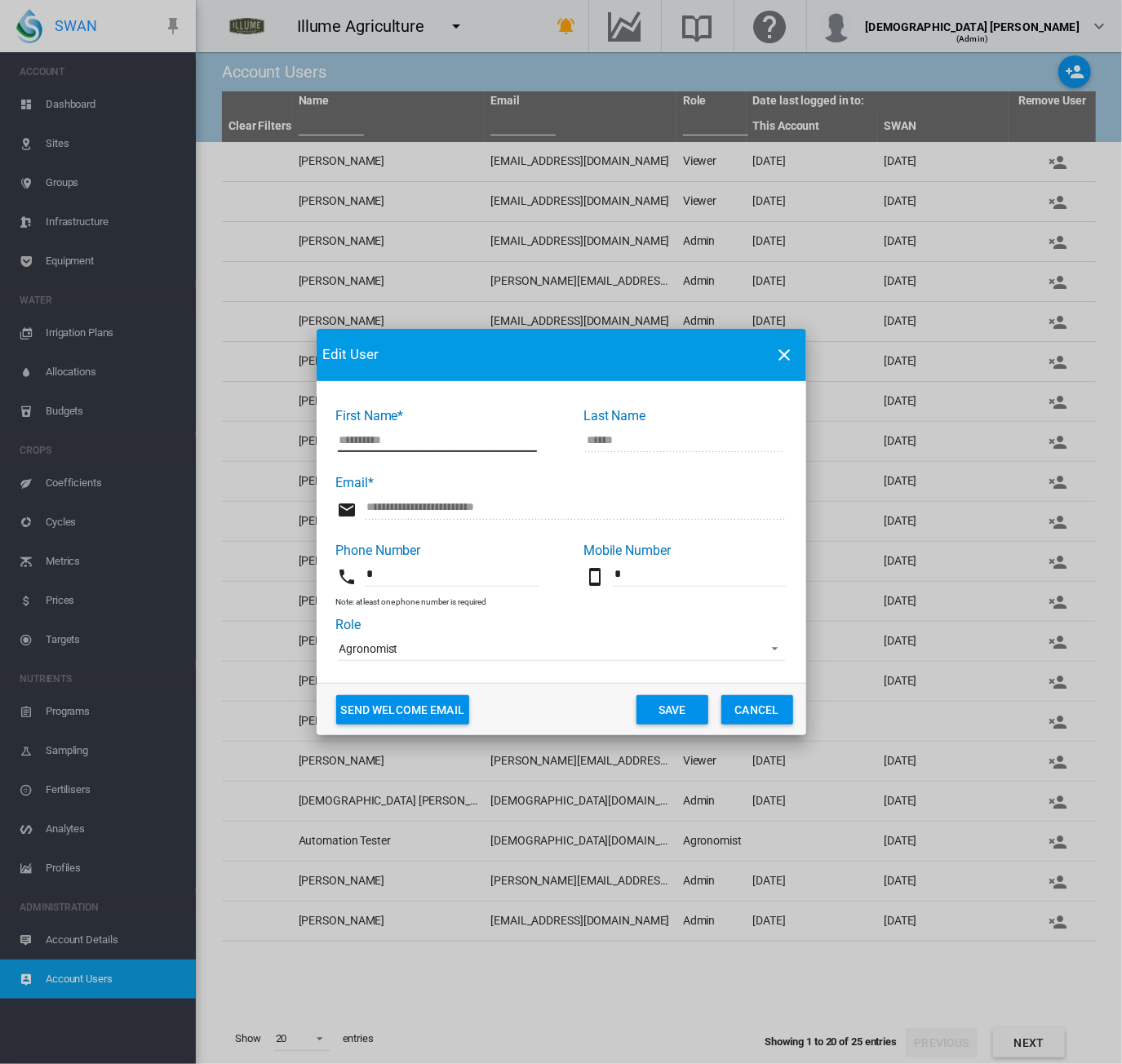
click at [468, 650] on span "Agronomist" at bounding box center [548, 649] width 418 height 16
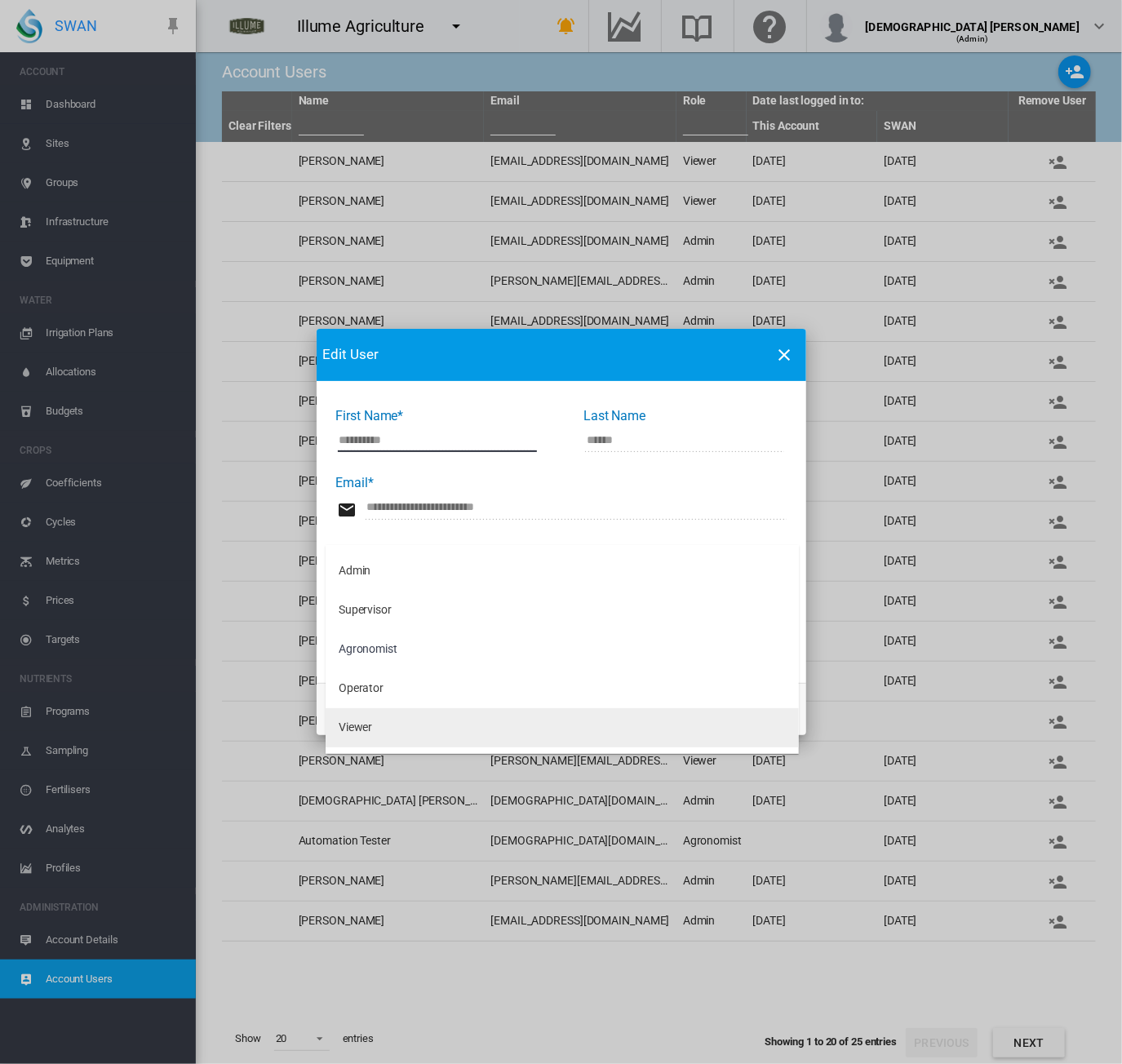
click at [439, 726] on md-option "Viewer" at bounding box center [563, 728] width 474 height 39
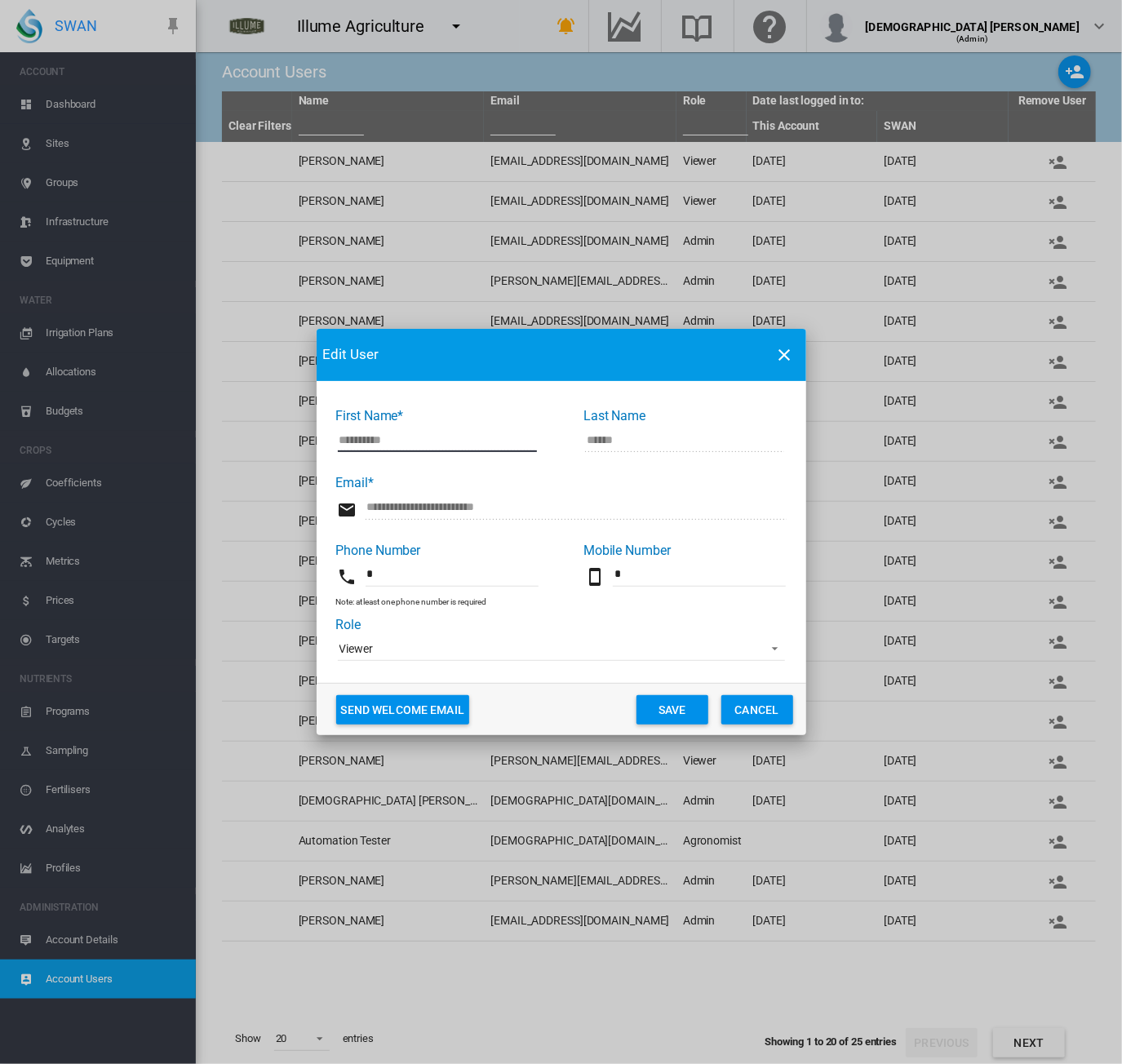
click at [693, 715] on button "Save" at bounding box center [673, 710] width 72 height 29
